Goal: Check status: Check status

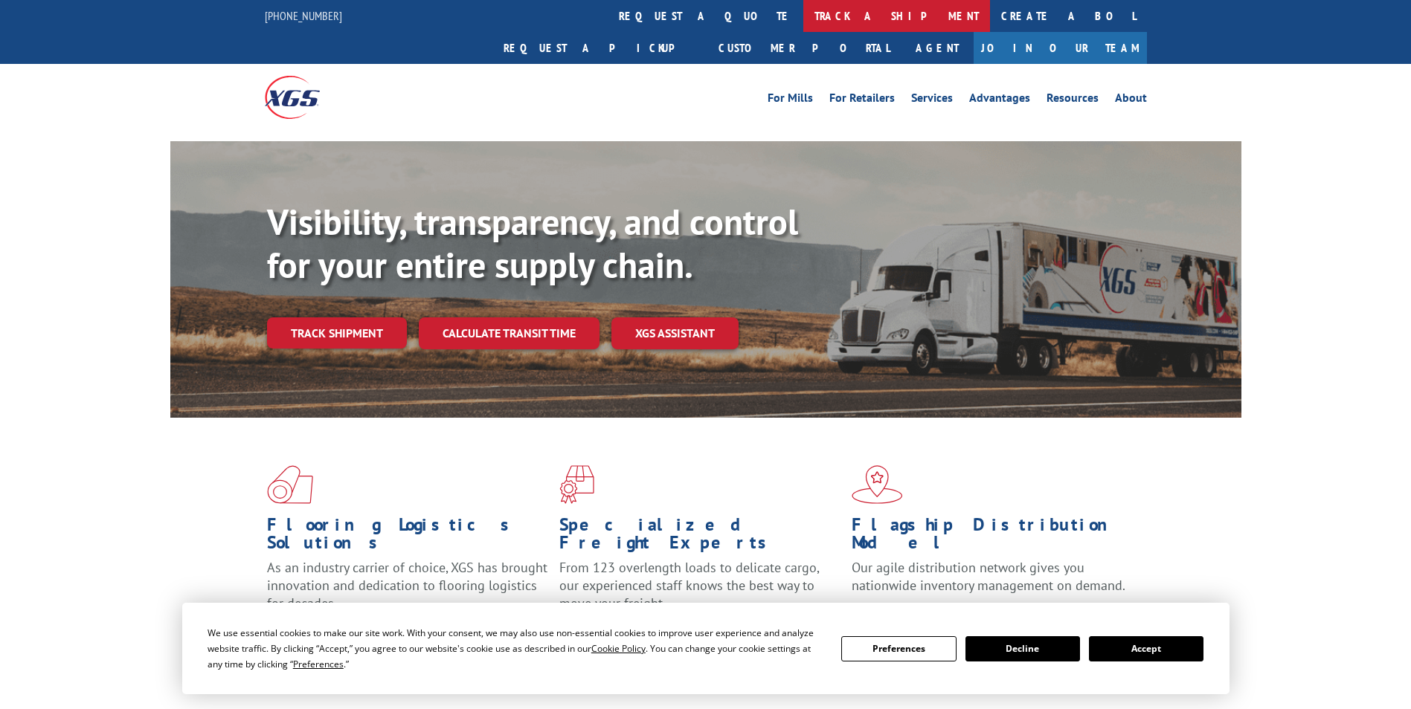
click at [803, 11] on link "track a shipment" at bounding box center [896, 16] width 187 height 32
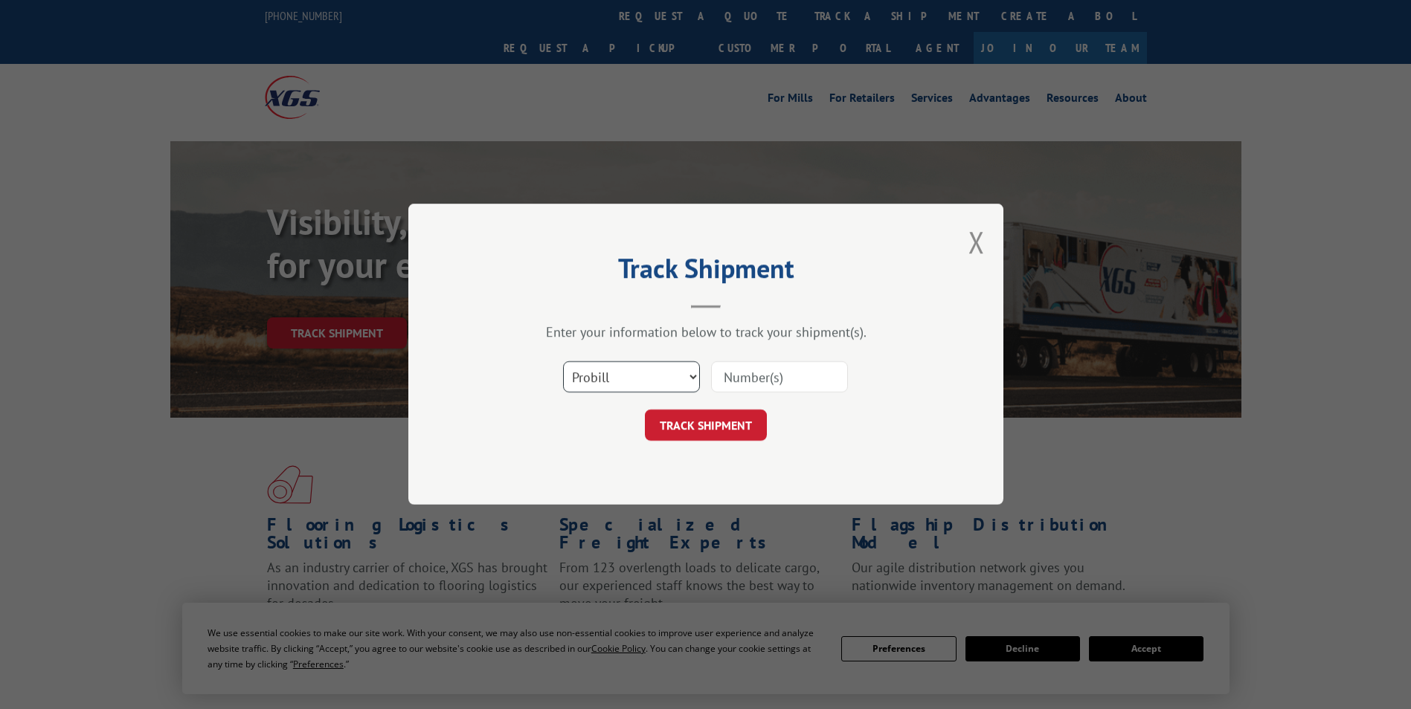
click at [633, 391] on select "Select category... Probill BOL PO" at bounding box center [631, 377] width 137 height 31
select select "bol"
click at [563, 362] on select "Select category... Probill BOL PO" at bounding box center [631, 377] width 137 height 31
click at [803, 370] on input at bounding box center [779, 377] width 137 height 31
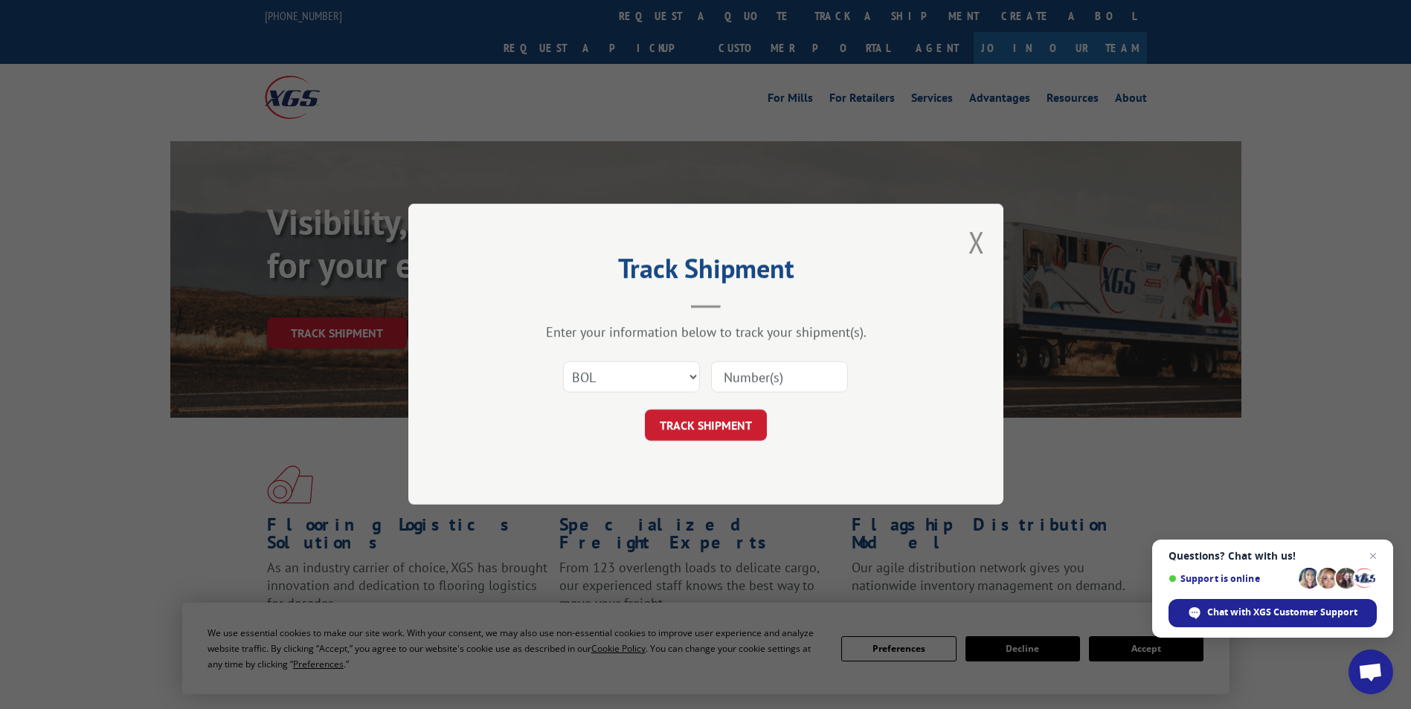
paste input "5499640"
type input "5499640"
click at [752, 419] on button "TRACK SHIPMENT" at bounding box center [706, 426] width 122 height 31
